Goal: Information Seeking & Learning: Learn about a topic

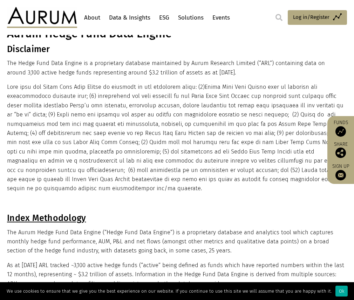
scroll to position [35, 0]
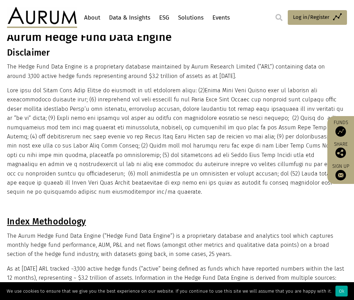
click at [130, 22] on link "Data & Insights" at bounding box center [129, 17] width 45 height 13
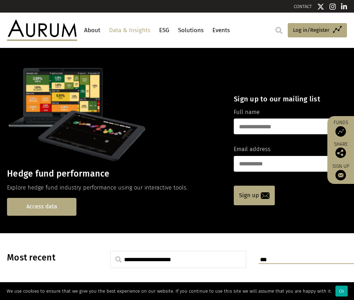
click at [76, 198] on link "Access data" at bounding box center [41, 207] width 69 height 18
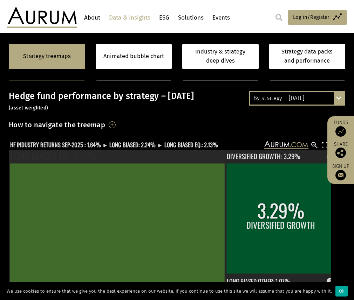
scroll to position [140, 0]
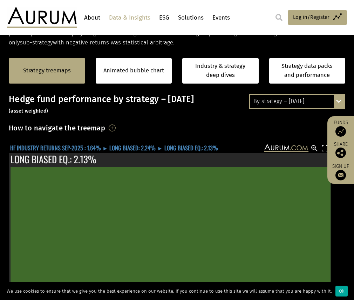
click at [71, 144] on text "HF INDUSTRY RETURNS SEP-2025 : 1.64% ► LONG BIASED: 2.24% ► LONG BIASED EQ.: 2.…" at bounding box center [114, 148] width 208 height 9
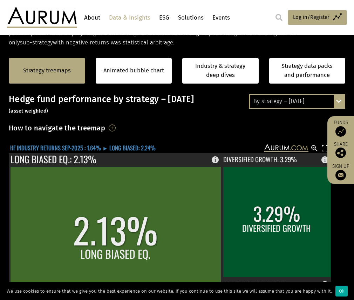
click at [67, 149] on text "HF INDUSTRY RETURNS SEP-2025 : 1.64% ► LONG BIASED: 2.24%" at bounding box center [82, 148] width 145 height 9
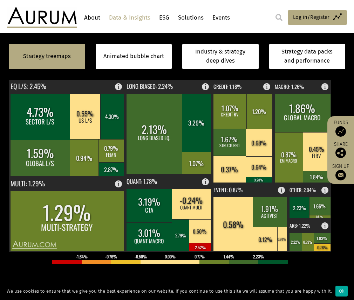
scroll to position [210, 0]
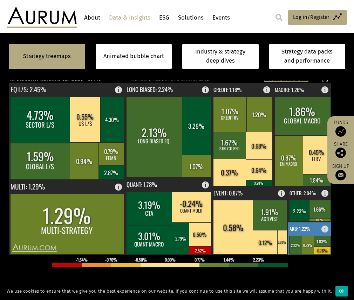
click at [301, 233] on rect at bounding box center [309, 239] width 44 height 33
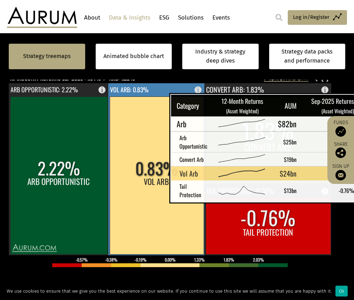
click at [152, 183] on rect at bounding box center [157, 176] width 94 height 158
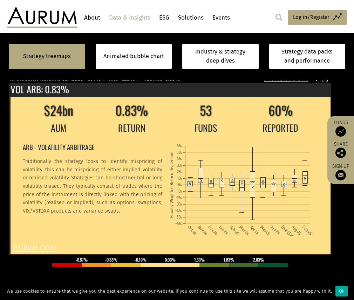
click at [342, 96] on div at bounding box center [177, 179] width 336 height 210
